Goal: Browse casually

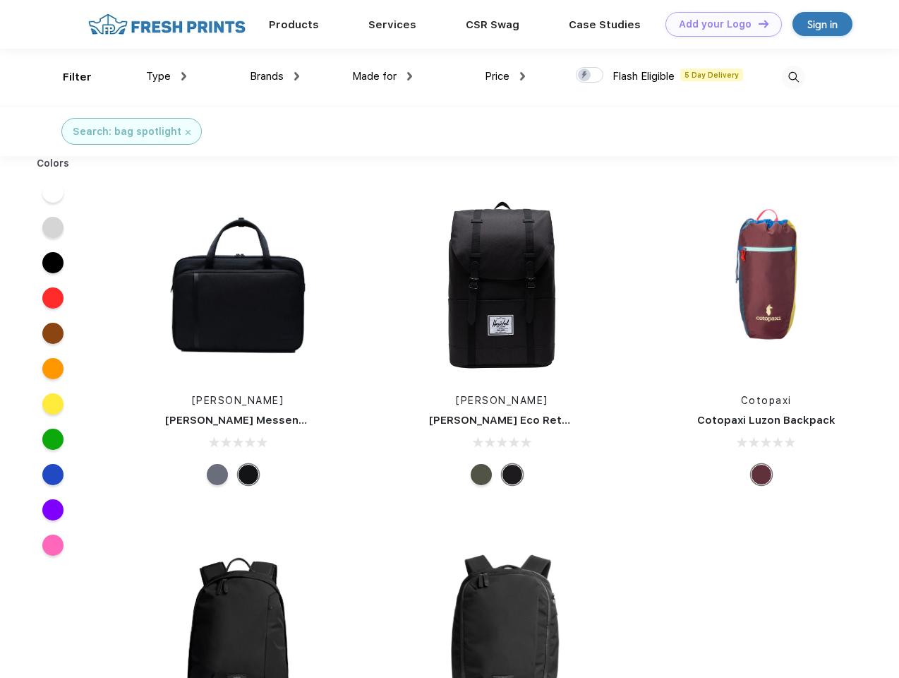
scroll to position [1, 0]
click at [719, 24] on link "Add your Logo Design Tool" at bounding box center [724, 24] width 116 height 25
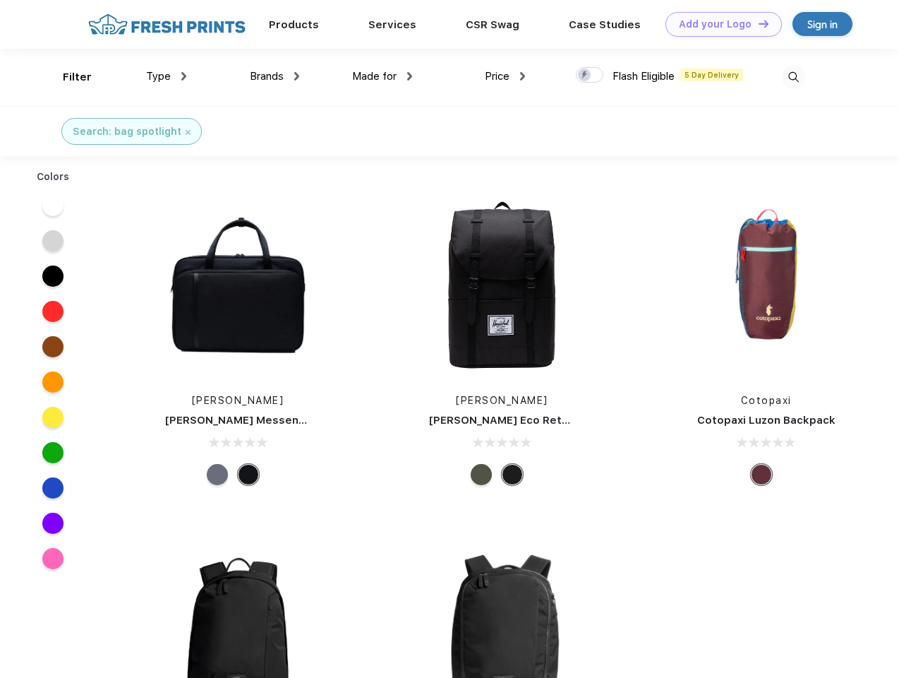
click at [0, 0] on div "Design Tool" at bounding box center [0, 0] width 0 height 0
click at [758, 23] on link "Add your Logo Design Tool" at bounding box center [724, 24] width 116 height 25
click at [68, 77] on div "Filter" at bounding box center [77, 77] width 29 height 16
click at [167, 76] on span "Type" at bounding box center [158, 76] width 25 height 13
click at [275, 76] on span "Brands" at bounding box center [267, 76] width 34 height 13
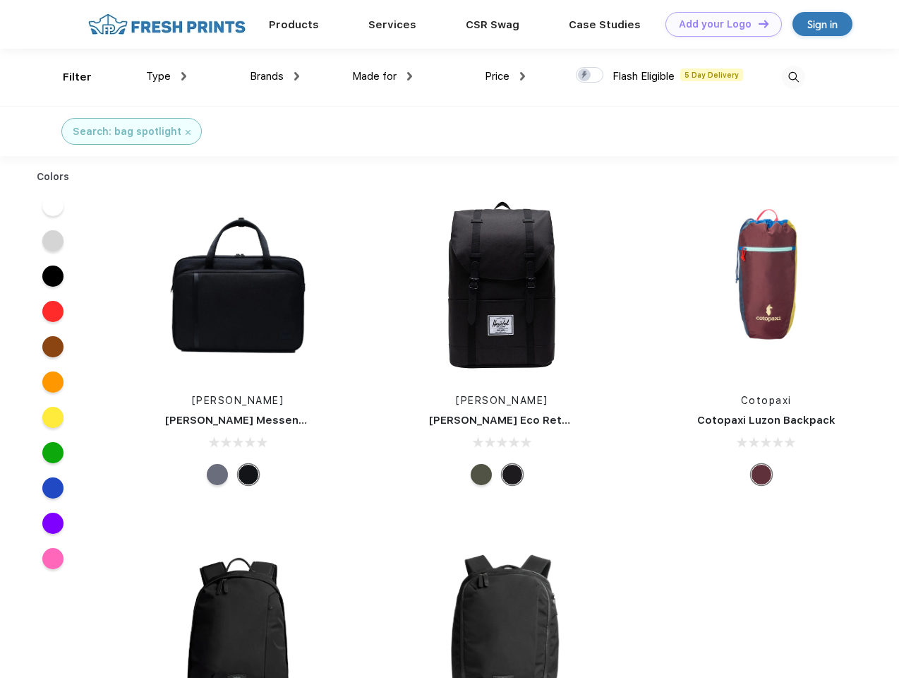
click at [383, 76] on span "Made for" at bounding box center [374, 76] width 44 height 13
click at [505, 76] on span "Price" at bounding box center [497, 76] width 25 height 13
click at [590, 76] on div at bounding box center [590, 75] width 28 height 16
click at [585, 76] on input "checkbox" at bounding box center [580, 70] width 9 height 9
click at [794, 77] on img at bounding box center [793, 77] width 23 height 23
